Goal: Task Accomplishment & Management: Use online tool/utility

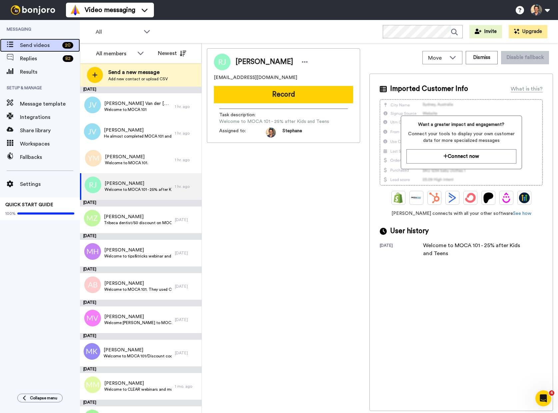
click at [28, 46] on span "Send videos" at bounding box center [40, 45] width 40 height 8
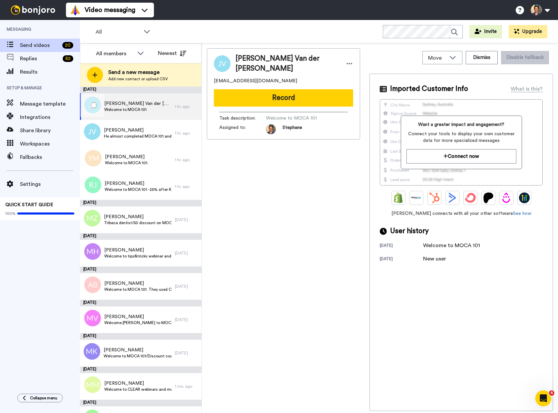
click at [139, 109] on span "Welcome to MOCA 101" at bounding box center [137, 109] width 67 height 5
click at [118, 133] on span "[PERSON_NAME]" at bounding box center [138, 130] width 68 height 7
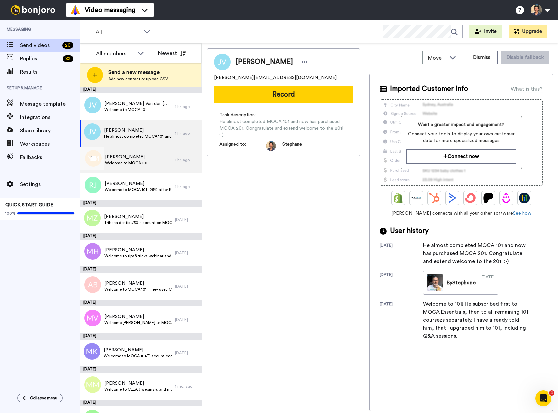
click at [123, 161] on span "Welcome to MOCA 101." at bounding box center [126, 162] width 43 height 5
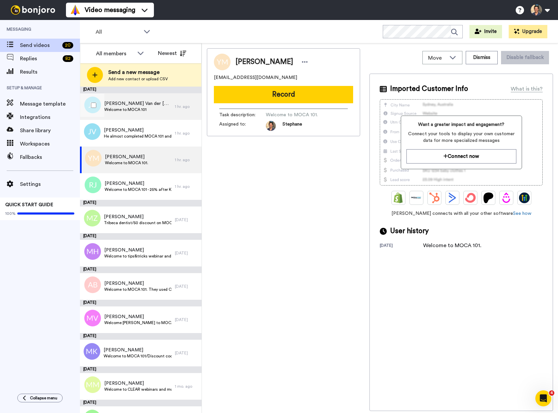
click at [128, 104] on span "[PERSON_NAME] Van der [PERSON_NAME]" at bounding box center [137, 103] width 67 height 7
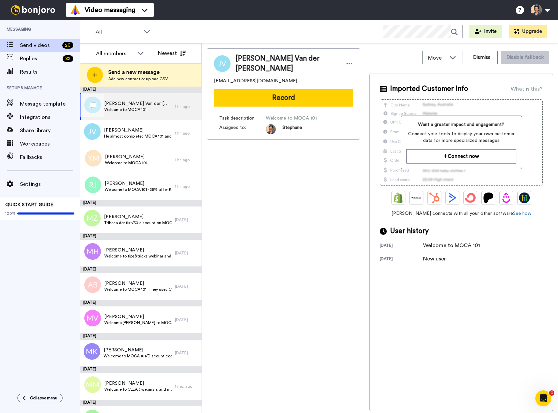
click at [114, 109] on span "Welcome to MOCA 101" at bounding box center [137, 109] width 67 height 5
click at [141, 110] on span "Welcome to MOCA 101" at bounding box center [137, 109] width 67 height 5
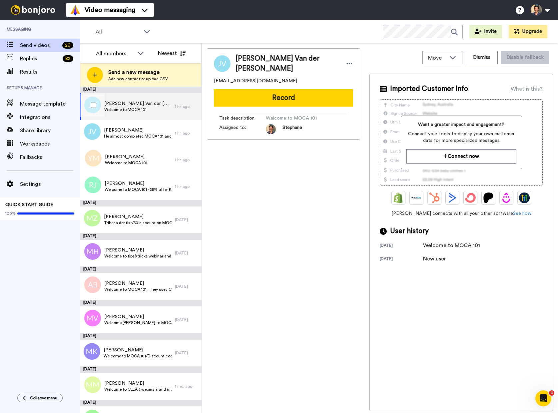
click at [160, 112] on div "Joshua Van der Bunt Welcome to MOCA 101" at bounding box center [127, 106] width 95 height 27
click at [28, 46] on span "Send videos" at bounding box center [40, 45] width 40 height 8
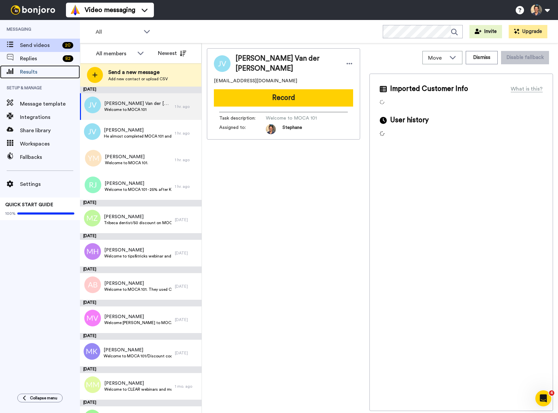
click at [25, 71] on span "Results" at bounding box center [50, 72] width 60 height 8
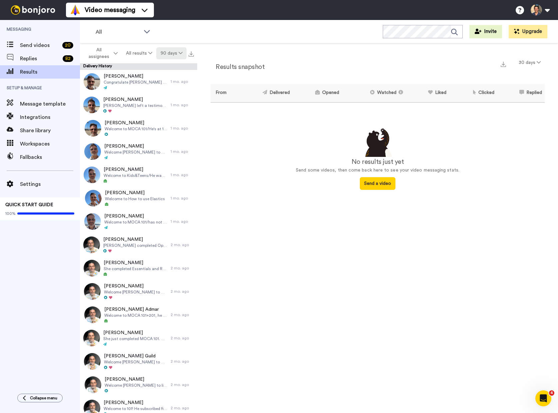
click at [174, 53] on button "90 days" at bounding box center [171, 53] width 30 height 12
click at [168, 68] on span "30 days" at bounding box center [163, 66] width 18 height 5
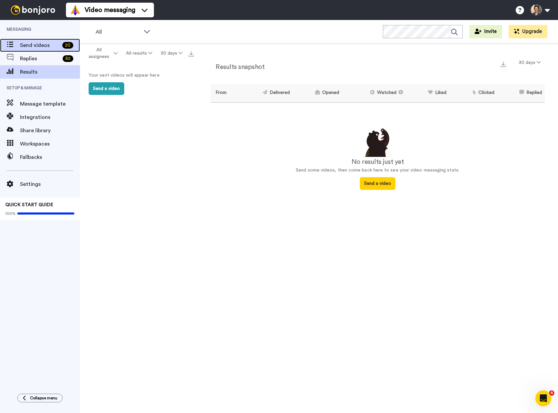
click at [38, 47] on span "Send videos" at bounding box center [40, 45] width 40 height 8
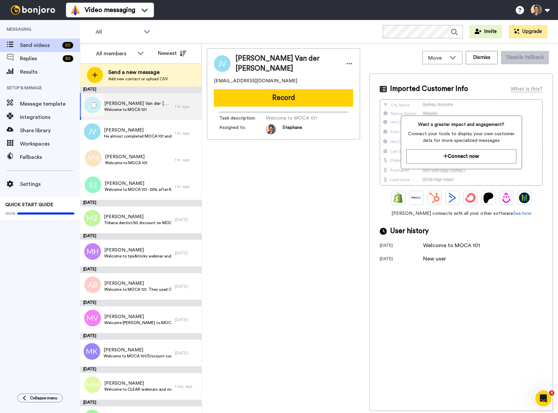
click at [126, 107] on span "Welcome to MOCA 101" at bounding box center [137, 109] width 67 height 5
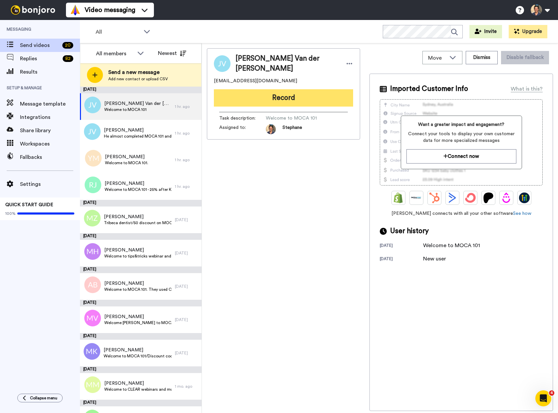
click at [250, 98] on button "Record" at bounding box center [283, 97] width 139 height 17
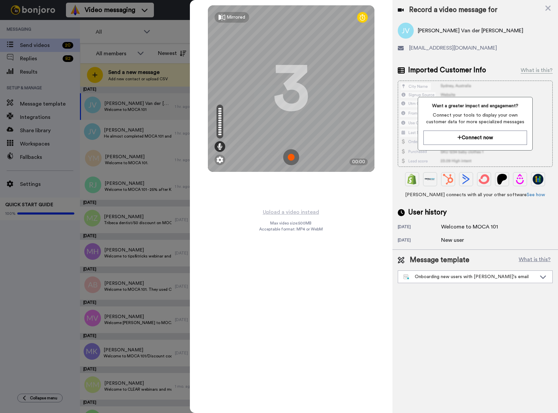
click at [364, 18] on icon at bounding box center [362, 17] width 5 height 7
click at [137, 73] on div at bounding box center [279, 206] width 558 height 413
click at [220, 161] on img at bounding box center [220, 160] width 7 height 7
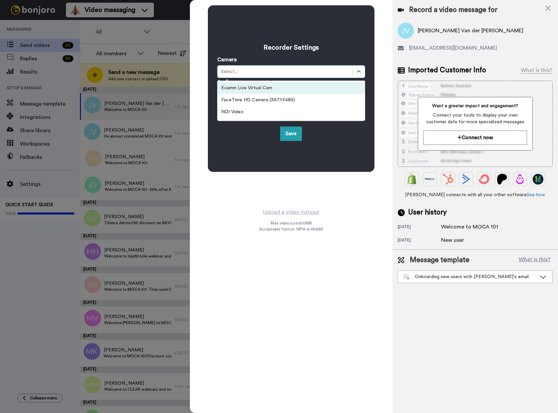
click at [267, 74] on div "Select..." at bounding box center [285, 71] width 128 height 7
click at [264, 88] on div "Ecamm Live Virtual Cam" at bounding box center [291, 88] width 148 height 12
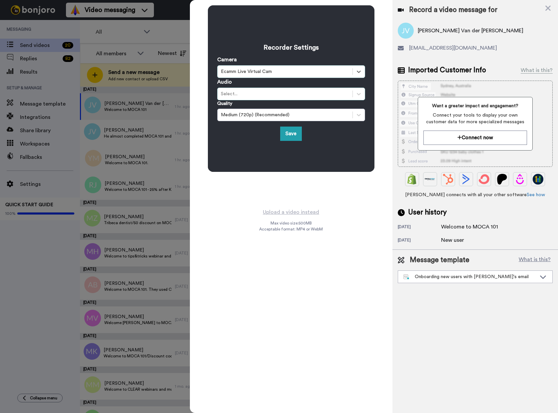
click at [263, 91] on div "Select..." at bounding box center [285, 94] width 128 height 7
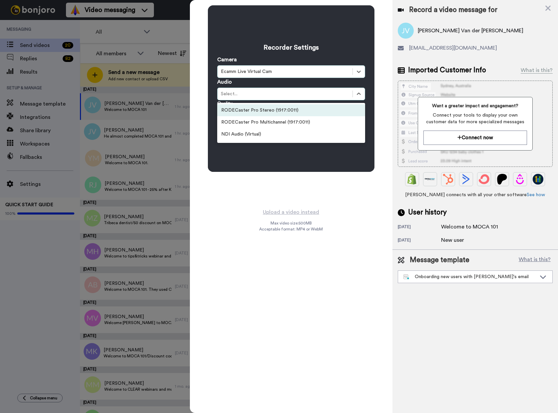
click at [258, 111] on div "RODECaster Pro Stereo (19f7:0011)" at bounding box center [291, 110] width 148 height 12
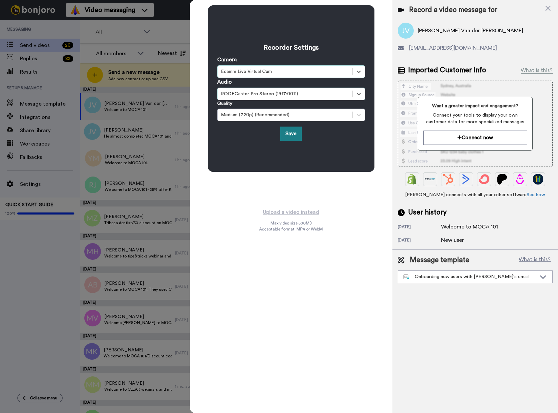
click at [294, 137] on button "Save" at bounding box center [291, 134] width 22 height 14
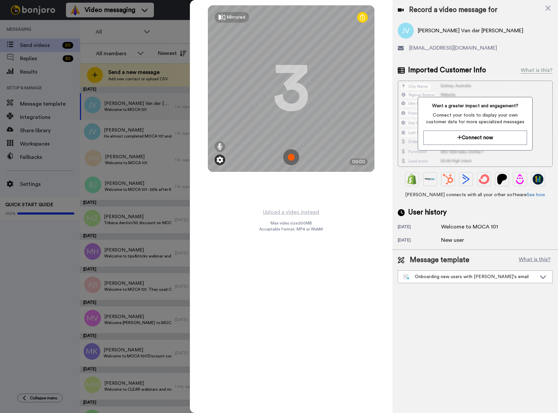
click at [220, 160] on img at bounding box center [220, 160] width 7 height 7
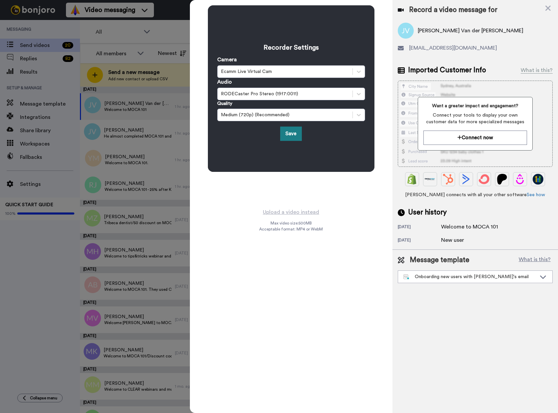
click at [287, 139] on button "Save" at bounding box center [291, 134] width 22 height 14
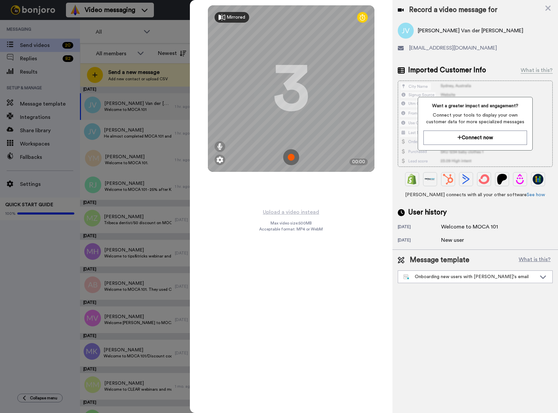
click at [222, 17] on icon at bounding box center [222, 17] width 7 height 7
